Goal: Task Accomplishment & Management: Manage account settings

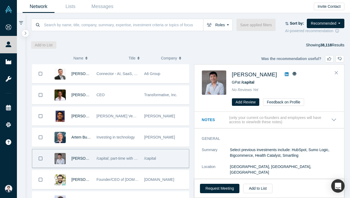
scroll to position [2, 0]
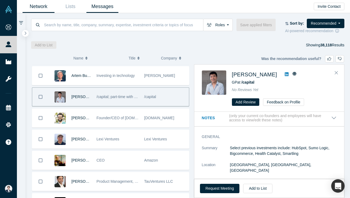
click at [94, 2] on link "Messages" at bounding box center [102, 6] width 32 height 13
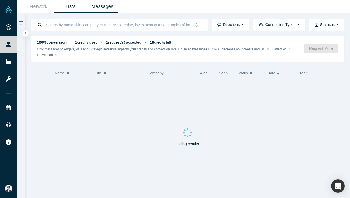
click at [62, 6] on link "Lists" at bounding box center [70, 6] width 32 height 13
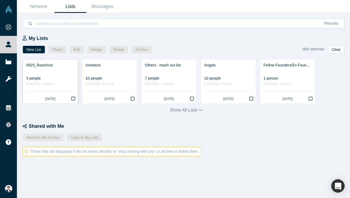
click at [50, 73] on div at bounding box center [50, 71] width 48 height 6
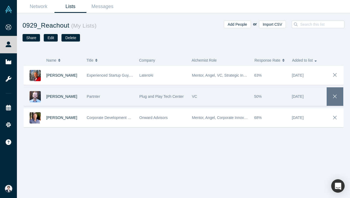
click at [335, 96] on icon "button" at bounding box center [335, 97] width 8 height 6
